Goal: Task Accomplishment & Management: Complete application form

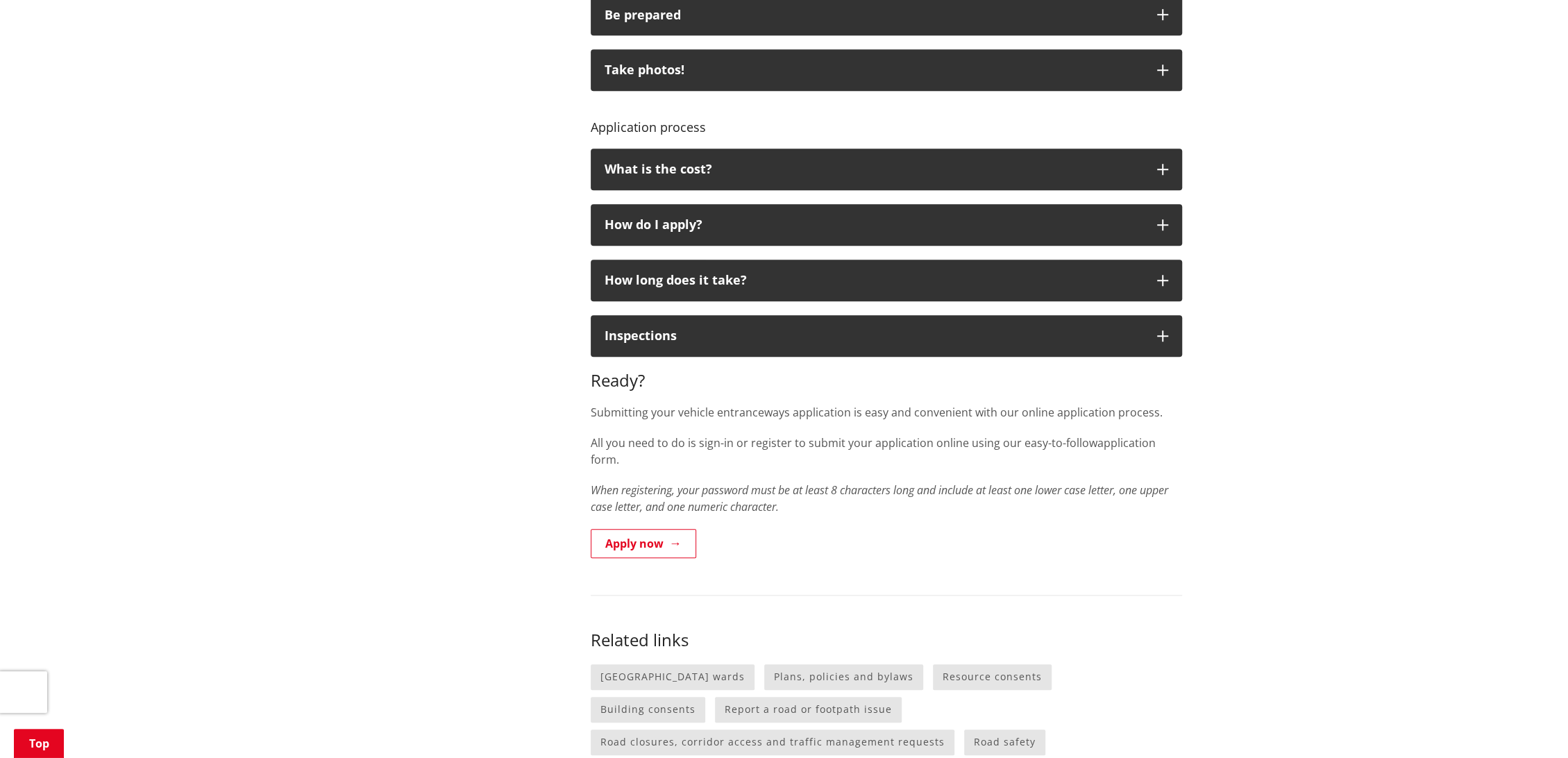
scroll to position [926, 0]
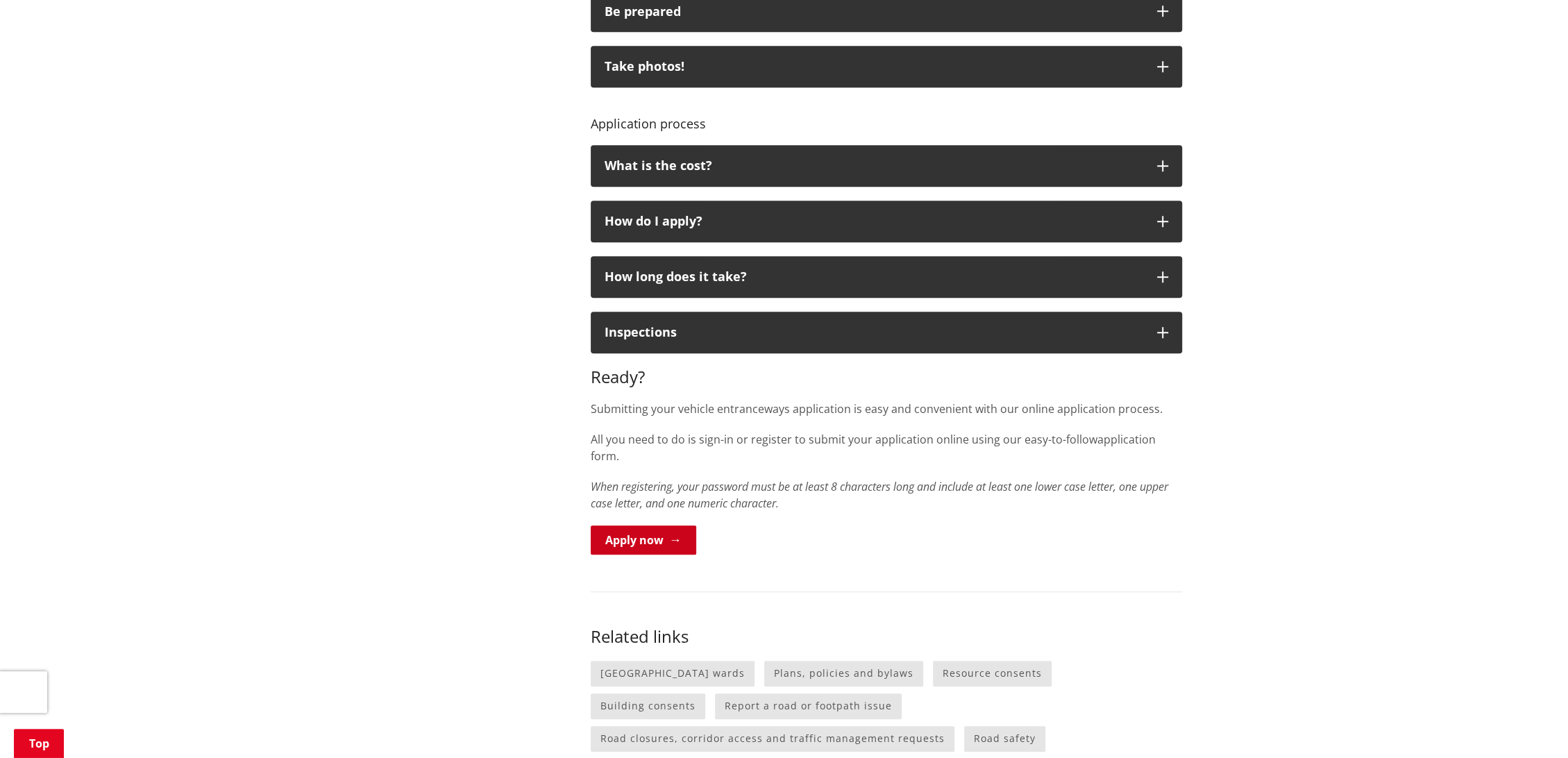
click at [624, 527] on link "Apply now" at bounding box center [643, 540] width 105 height 29
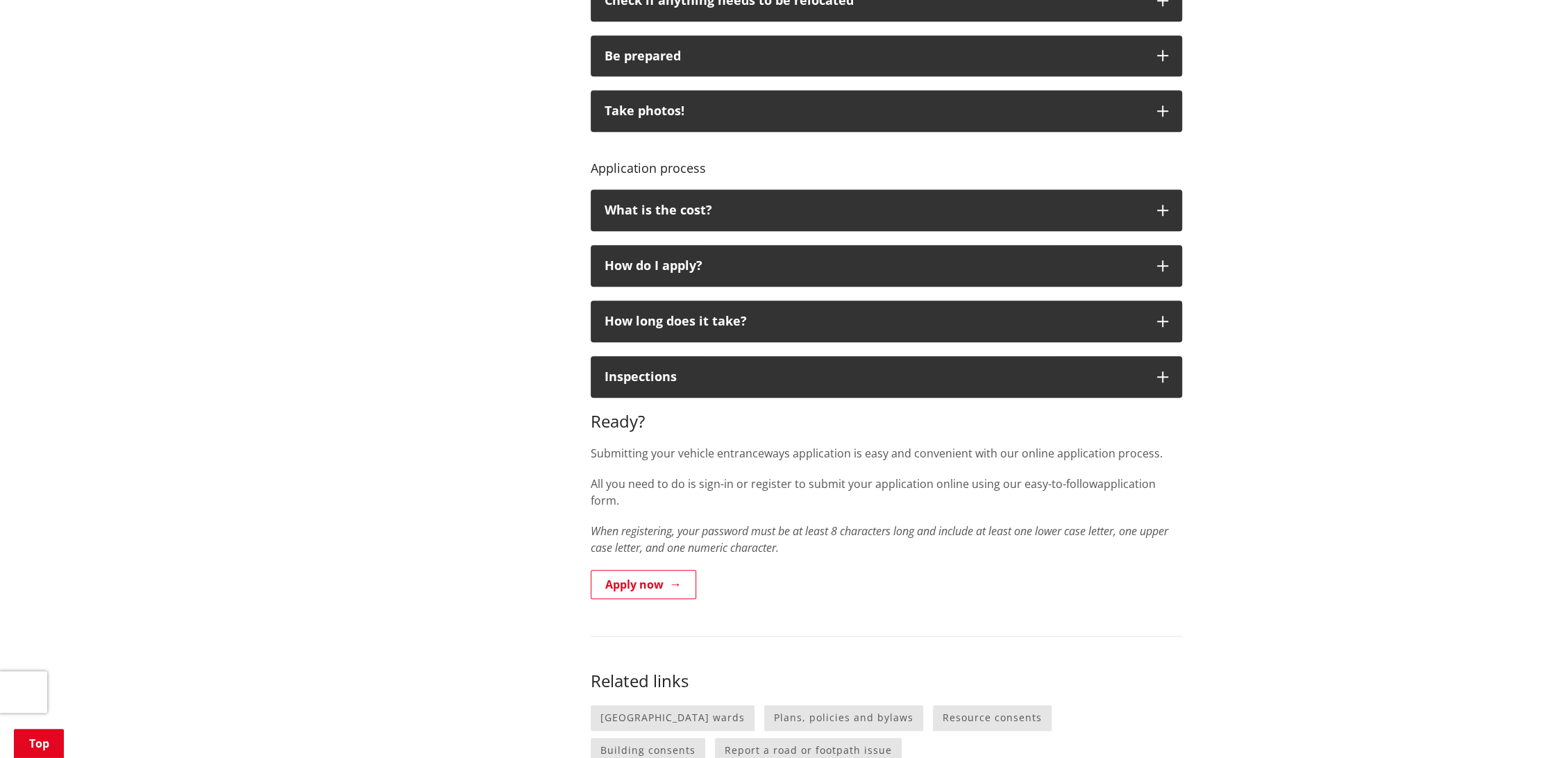
scroll to position [1080, 0]
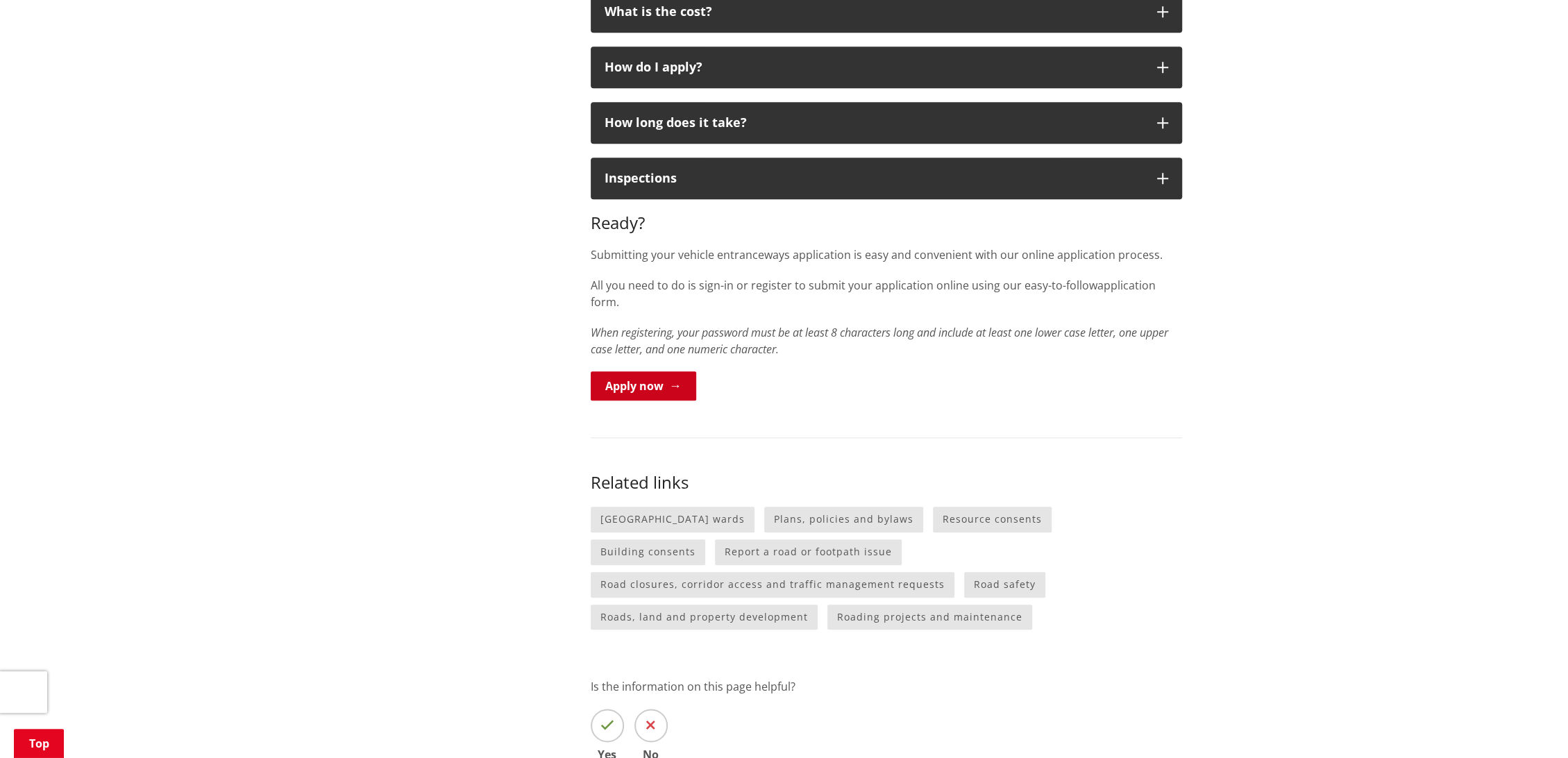
click at [639, 372] on link "Apply now" at bounding box center [643, 386] width 105 height 29
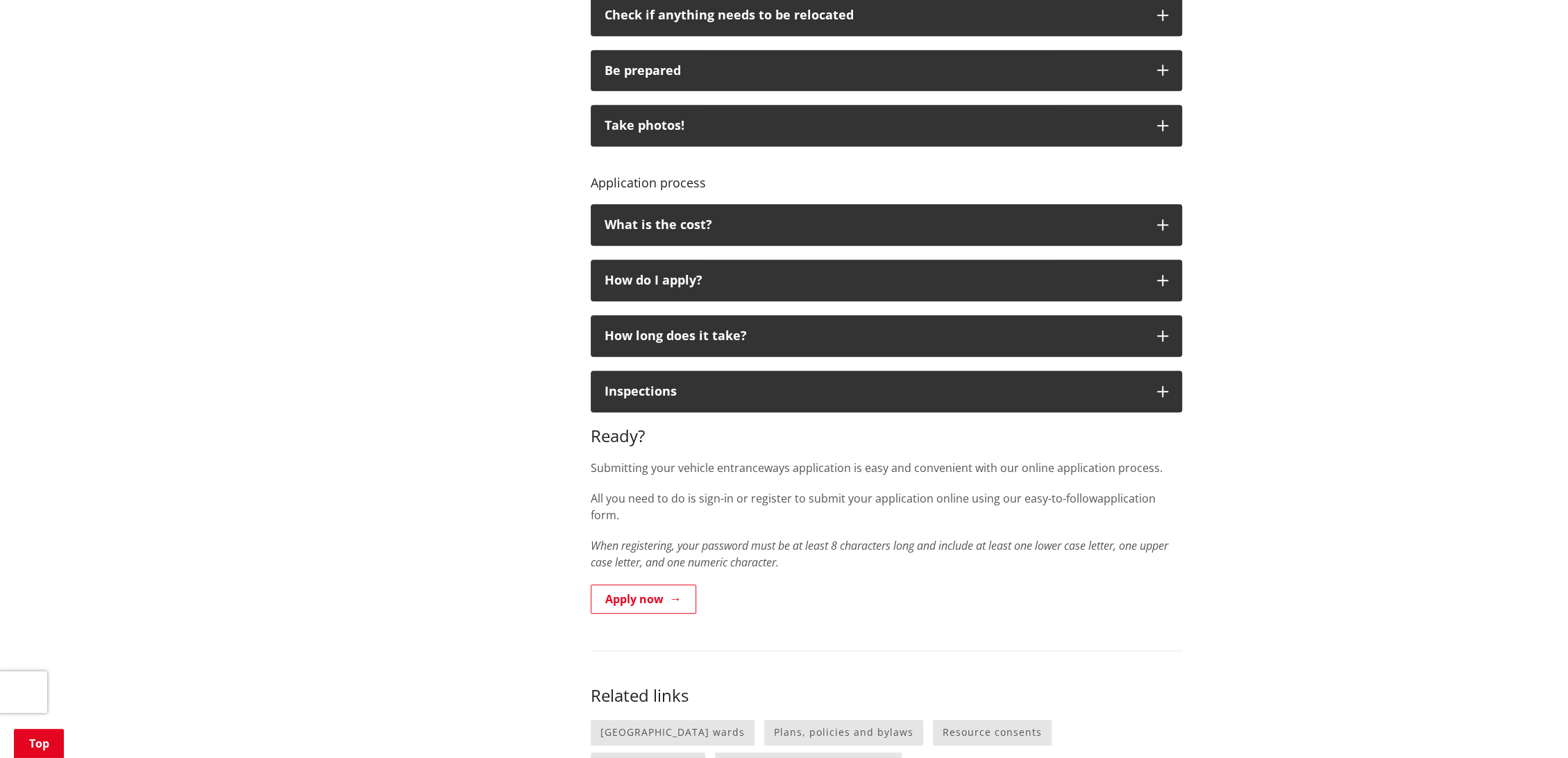
scroll to position [1080, 0]
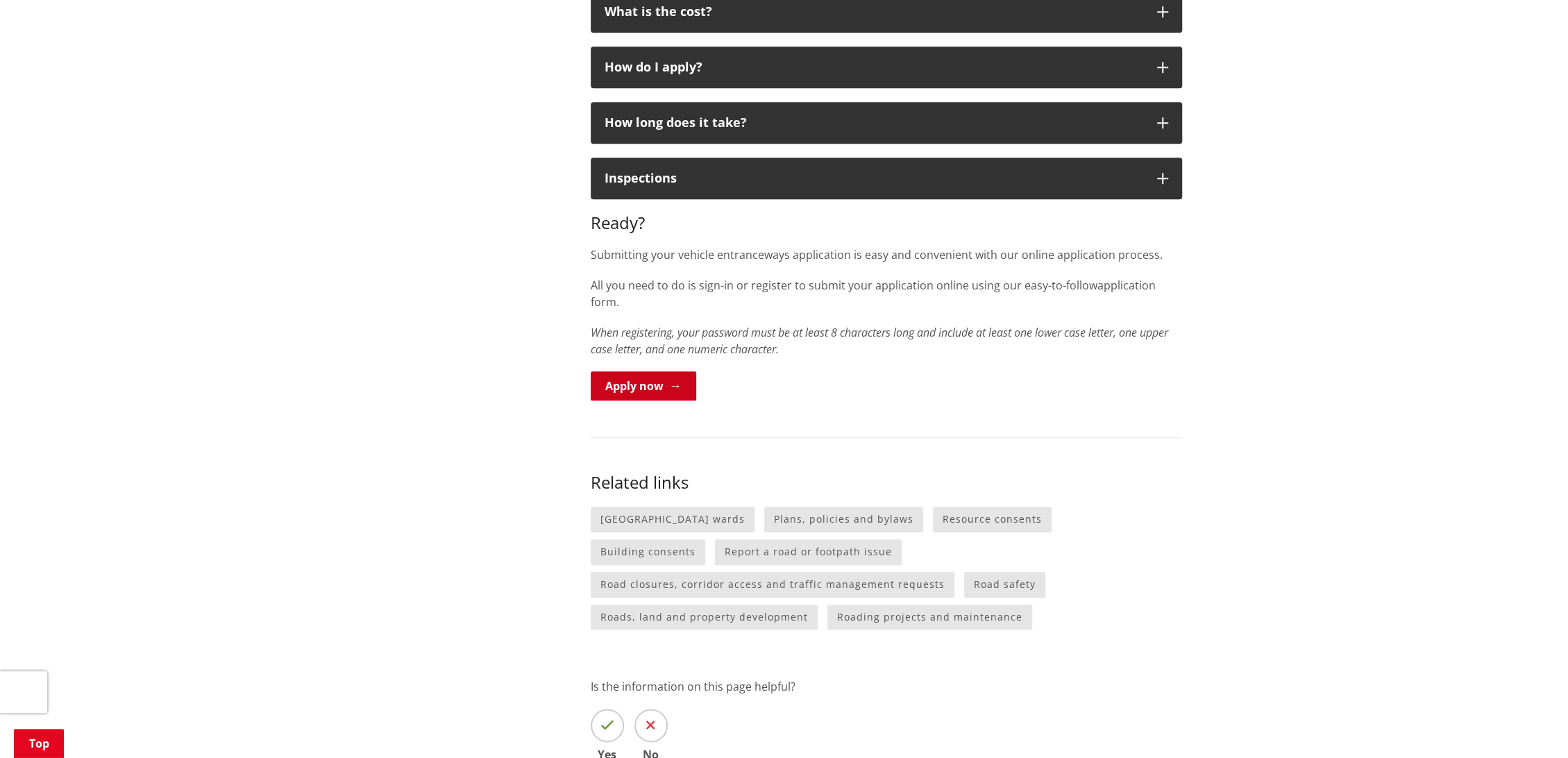
click at [628, 372] on link "Apply now" at bounding box center [643, 386] width 105 height 29
